Goal: Transaction & Acquisition: Purchase product/service

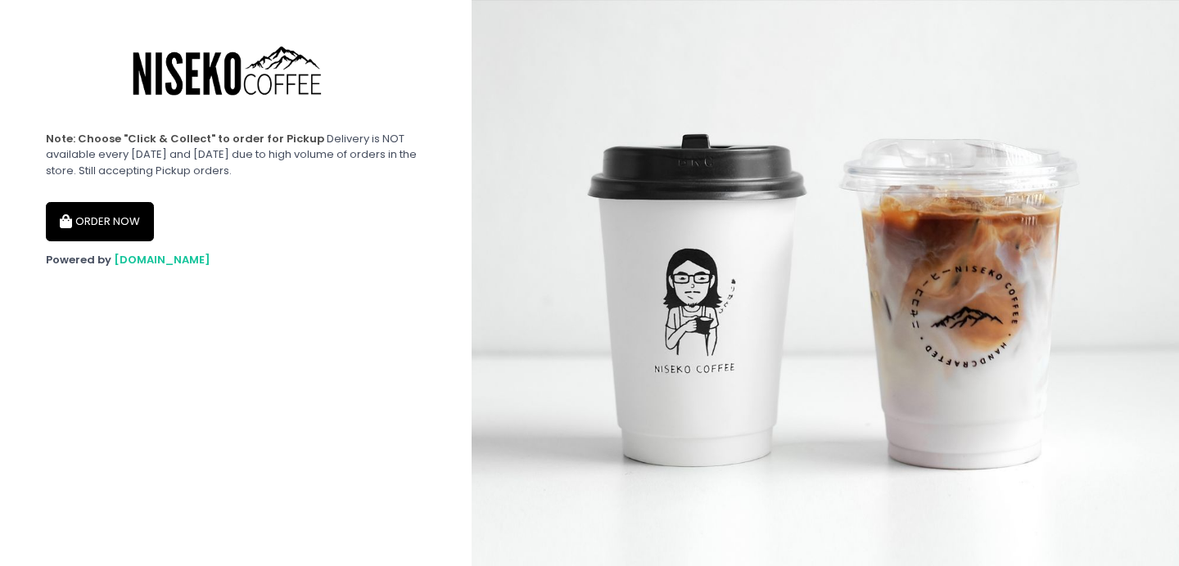
click at [95, 213] on button "ORDER NOW" at bounding box center [100, 221] width 108 height 39
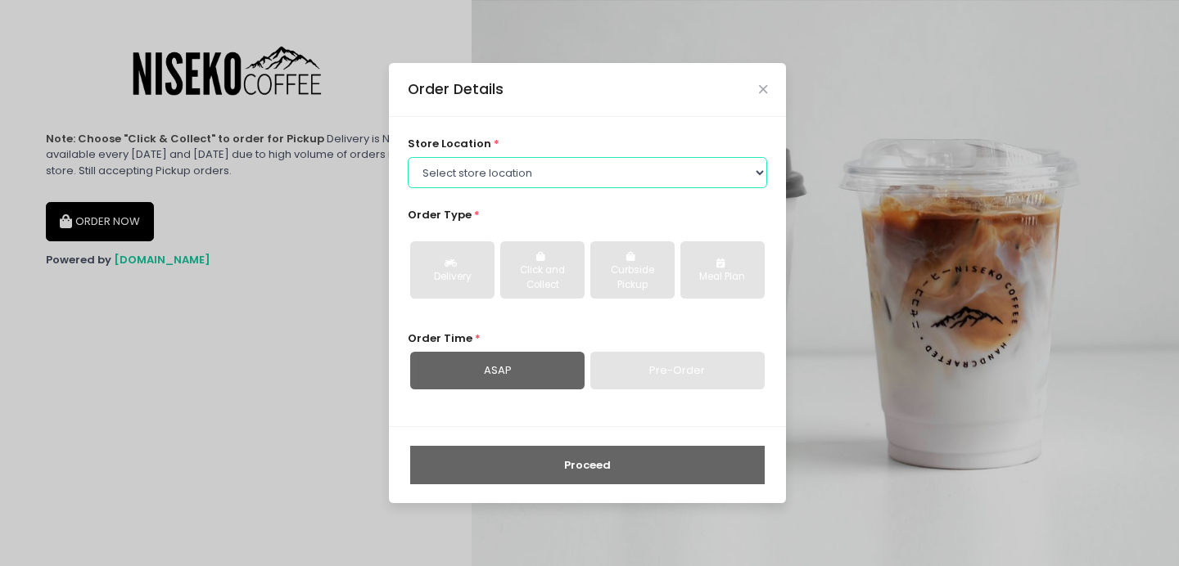
click at [532, 178] on select "Select store location Niseko Coffee Greenhills Niseko Coffee Alabang Town Center" at bounding box center [588, 172] width 360 height 31
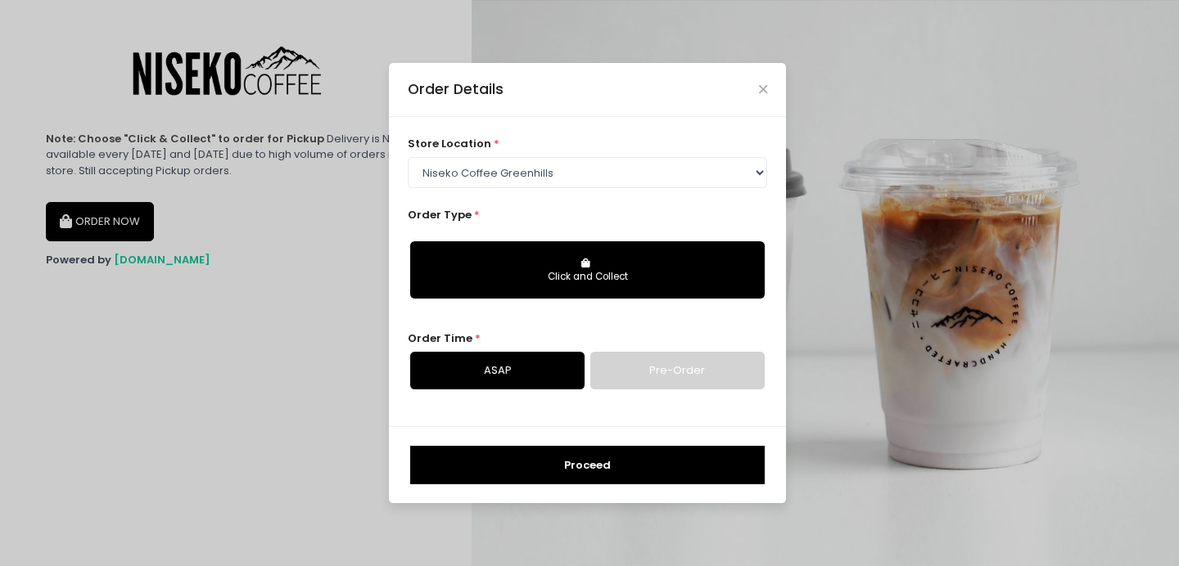
click at [514, 282] on div "Click and Collect" at bounding box center [586, 277] width 331 height 15
click at [608, 267] on button "Click and Collect" at bounding box center [587, 269] width 354 height 57
click at [656, 175] on select "Select store location Niseko Coffee Greenhills Niseko Coffee Alabang Town Center" at bounding box center [588, 172] width 360 height 31
click at [639, 165] on select "Select store location Niseko Coffee Greenhills Niseko Coffee Alabang Town Center" at bounding box center [588, 172] width 360 height 31
select select "645a039fd957f8b56cab6e88"
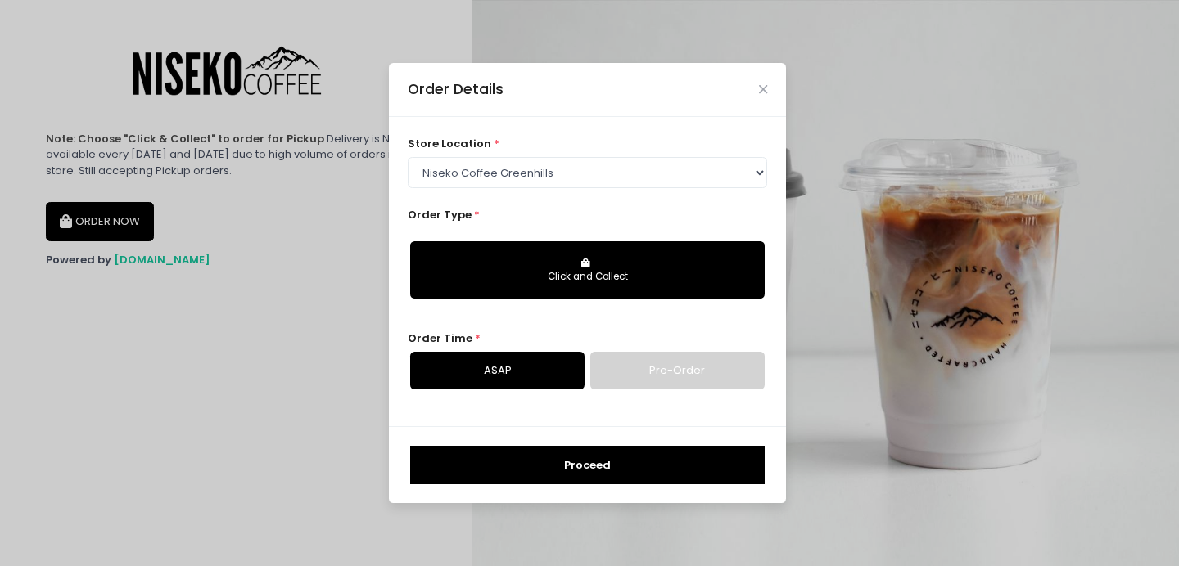
click at [598, 262] on button "Click and Collect" at bounding box center [587, 269] width 354 height 57
click at [633, 369] on link "Pre-Order" at bounding box center [677, 371] width 174 height 38
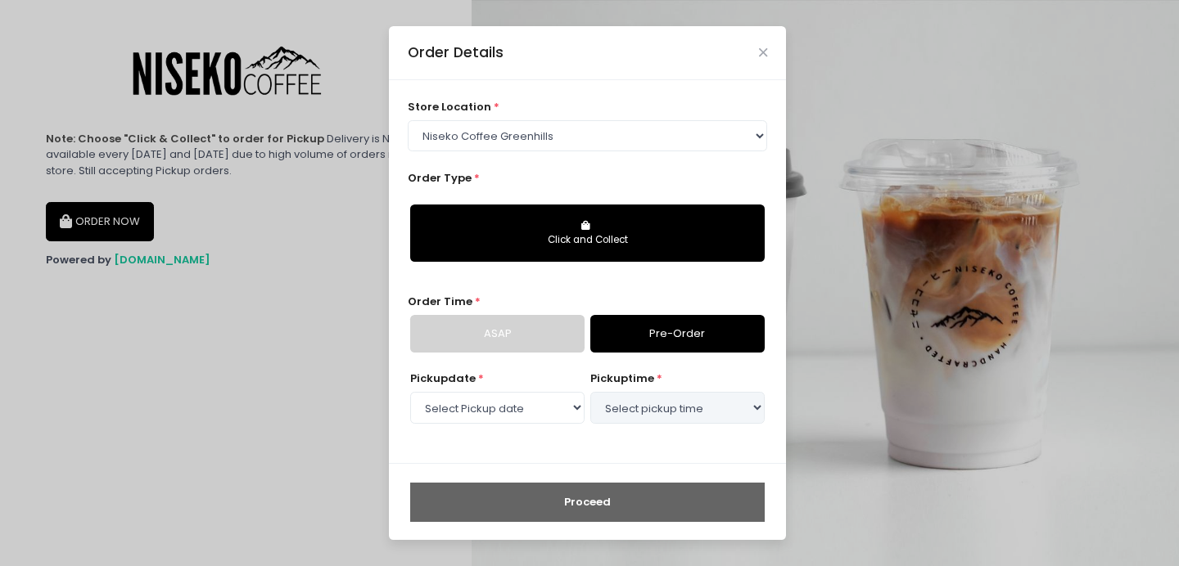
select select "2025-09-06"
click at [554, 328] on link "ASAP" at bounding box center [497, 334] width 174 height 38
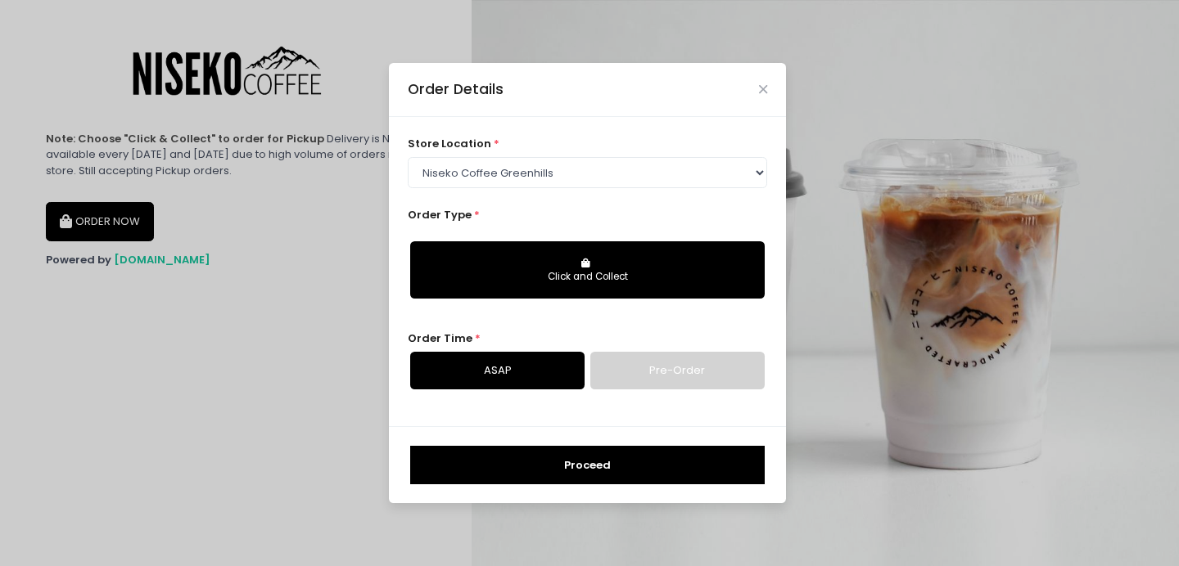
click at [571, 270] on div "Click and Collect" at bounding box center [586, 277] width 331 height 15
click at [759, 88] on icon "Close" at bounding box center [763, 89] width 8 height 12
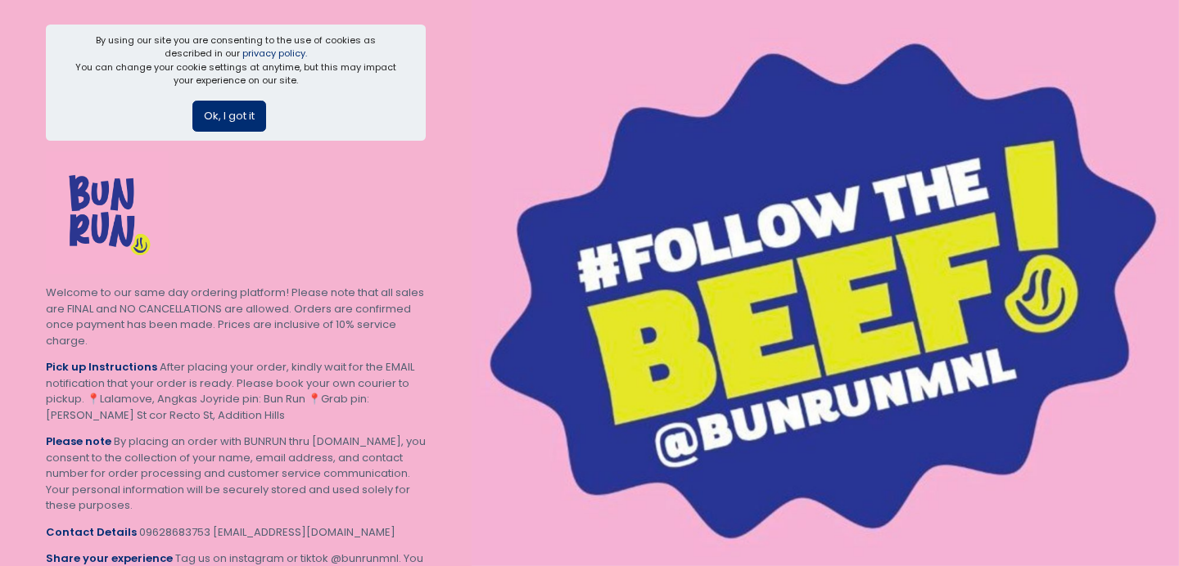
click at [250, 117] on button "Ok, I got it" at bounding box center [229, 116] width 74 height 31
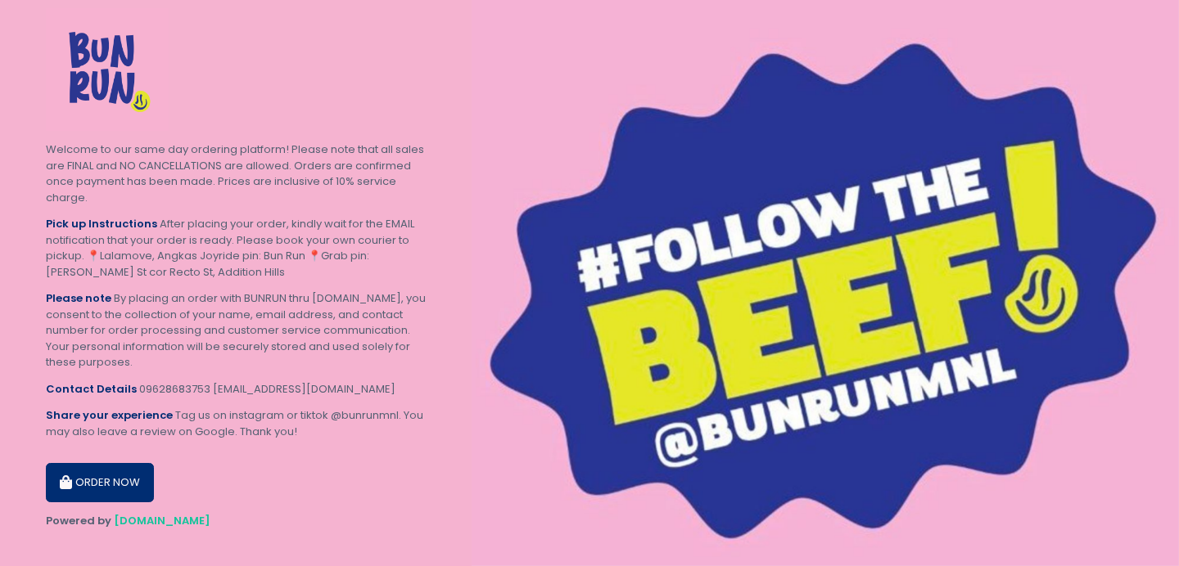
scroll to position [21, 0]
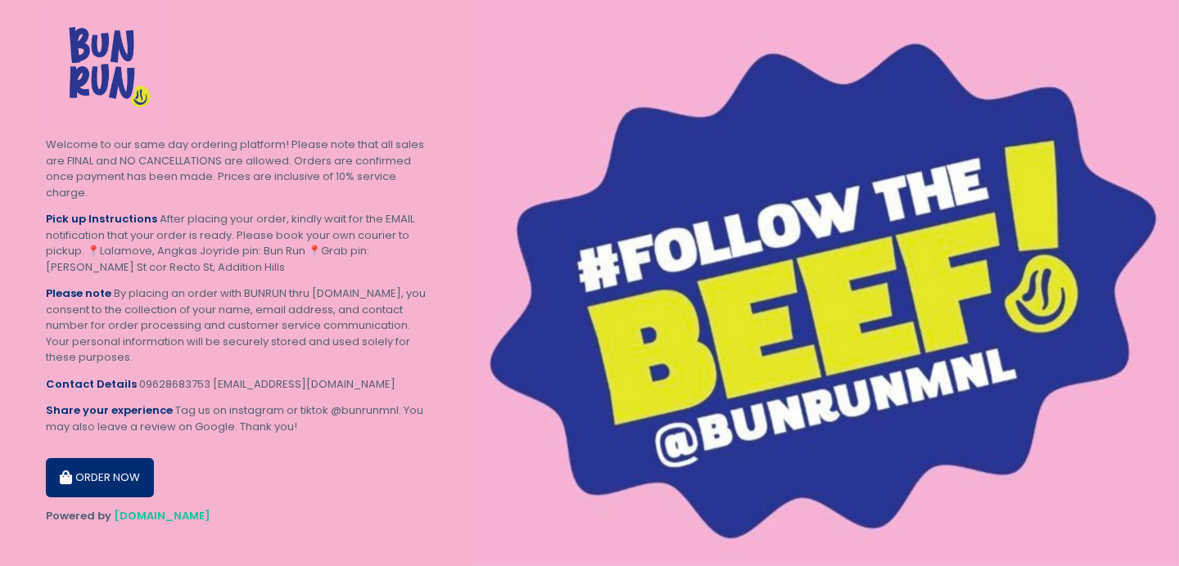
click at [124, 469] on button "ORDER NOW" at bounding box center [100, 477] width 108 height 39
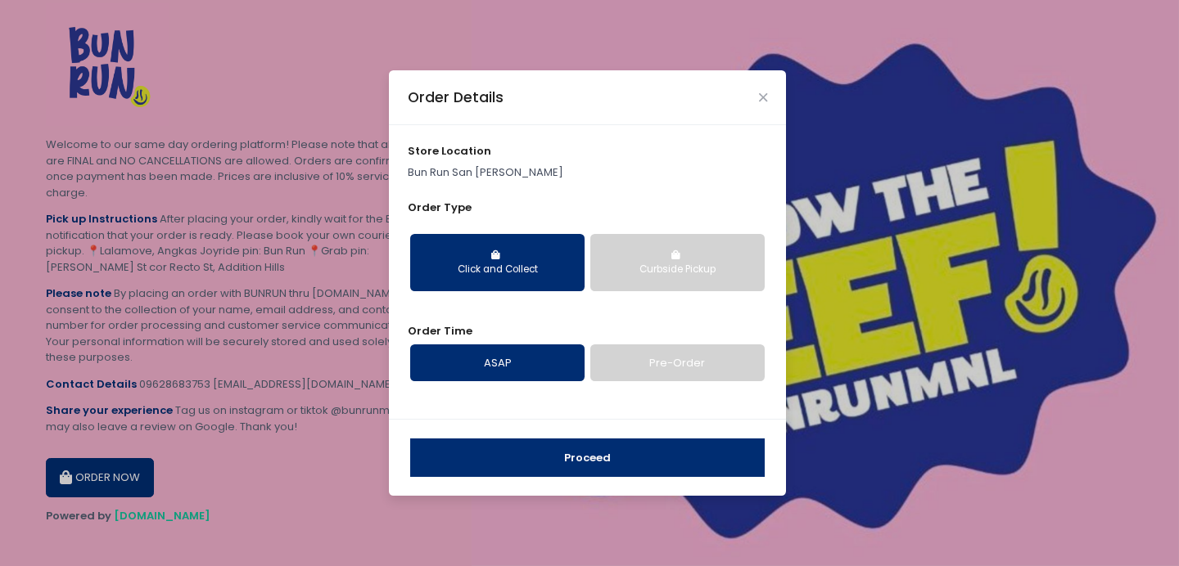
click at [633, 249] on button "Curbside Pickup" at bounding box center [677, 262] width 174 height 57
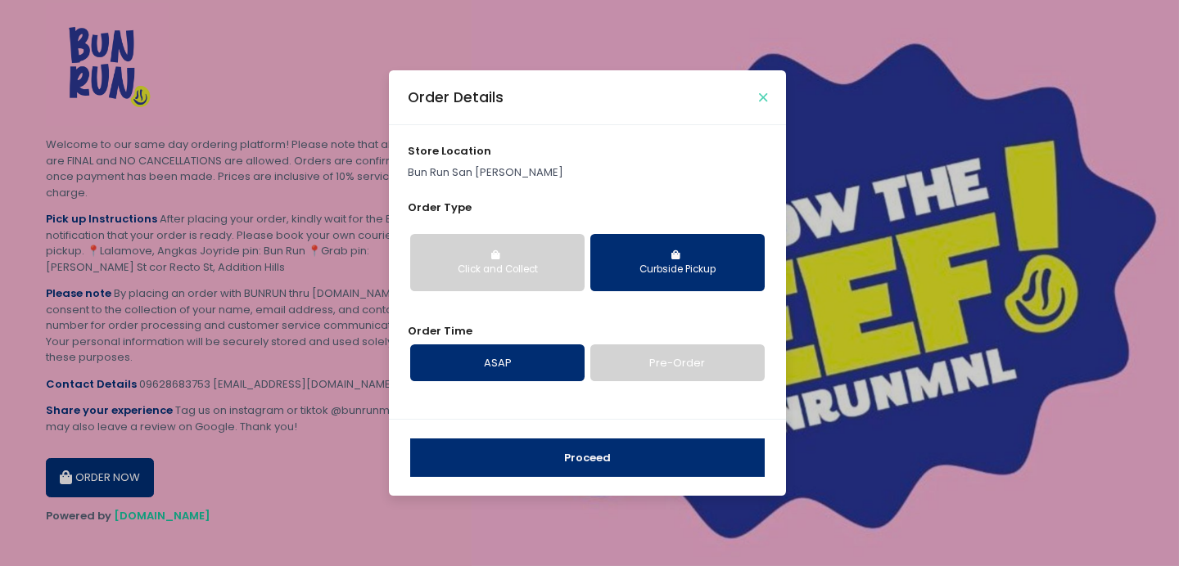
click at [764, 98] on icon "Close" at bounding box center [763, 98] width 8 height 12
